Goal: Use online tool/utility: Utilize a website feature to perform a specific function

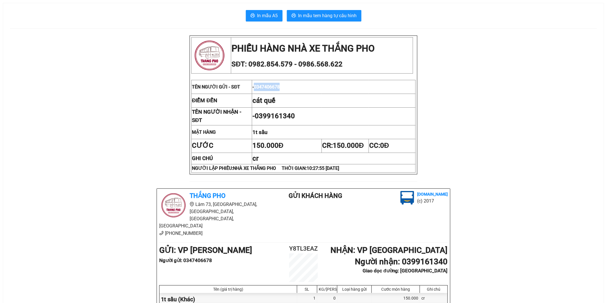
drag, startPoint x: 285, startPoint y: 88, endPoint x: 257, endPoint y: 94, distance: 28.5
click at [257, 94] on td "- 0347406678" at bounding box center [334, 87] width 164 height 14
copy span "0347406678"
click at [306, 9] on div "In mẫu A5 In mẫu tem hàng tự cấu hình PHIẾU HÀNG NHÀ XE THẮNG PHO SĐT: 0982.854…" at bounding box center [303, 198] width 601 height 391
click at [305, 15] on span "In mẫu tem hàng tự cấu hình" at bounding box center [327, 15] width 59 height 7
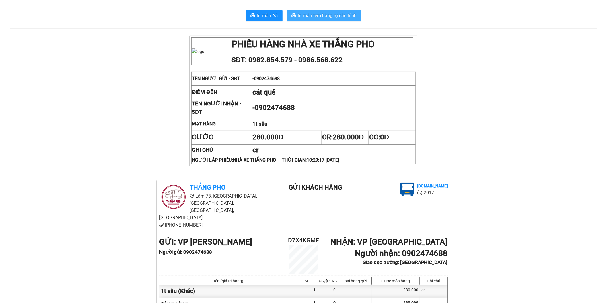
click at [322, 13] on span "In mẫu tem hàng tự cấu hình" at bounding box center [327, 15] width 59 height 7
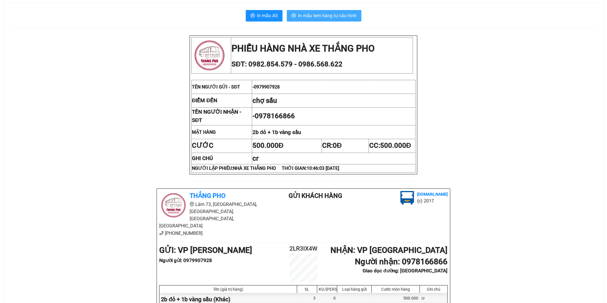
click at [339, 15] on span "In mẫu tem hàng tự cấu hình" at bounding box center [327, 15] width 59 height 7
